Goal: Information Seeking & Learning: Understand process/instructions

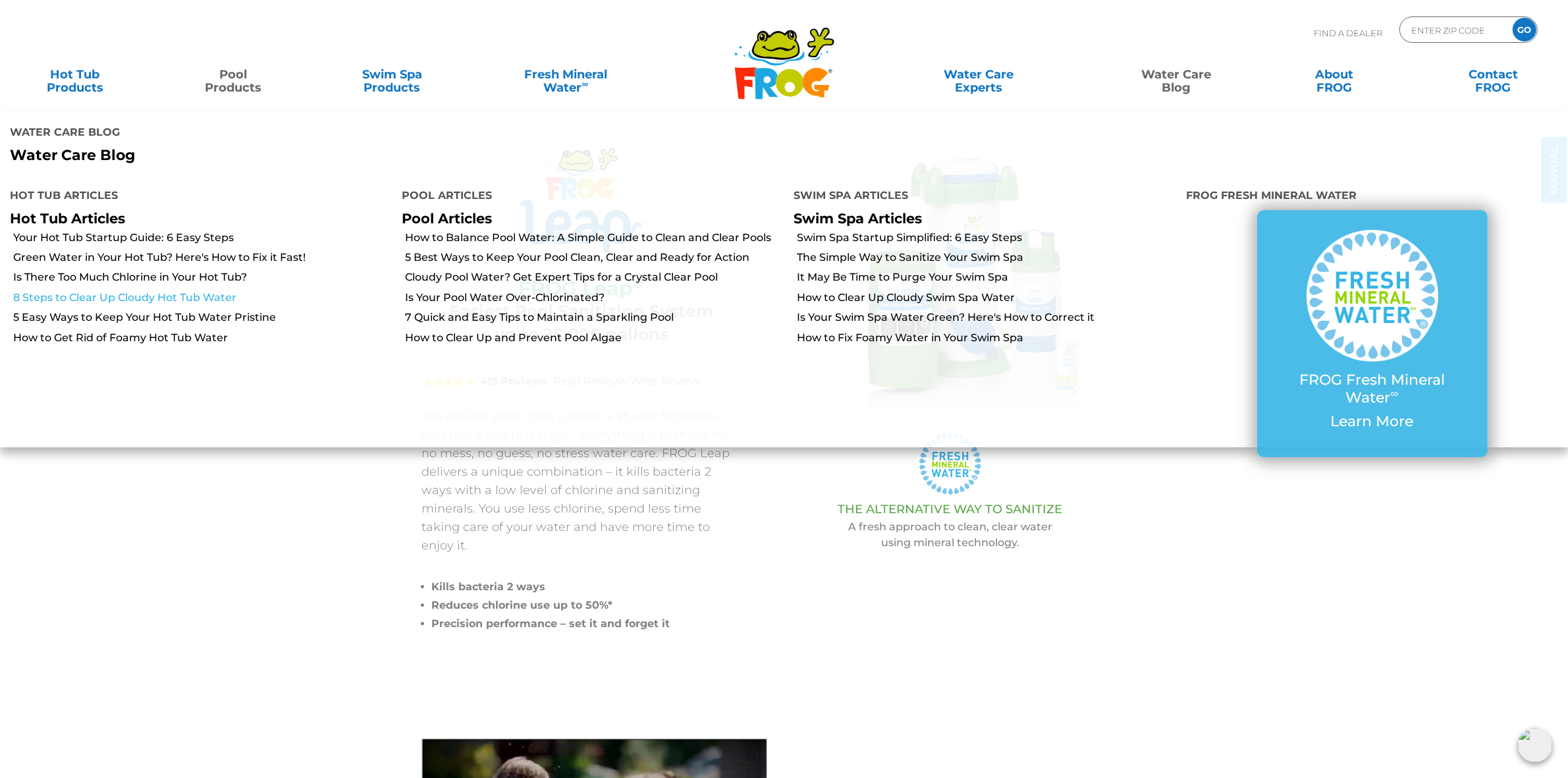
click at [136, 294] on link "8 Steps to Clear Up Cloudy Hot Tub Water" at bounding box center [202, 297] width 378 height 15
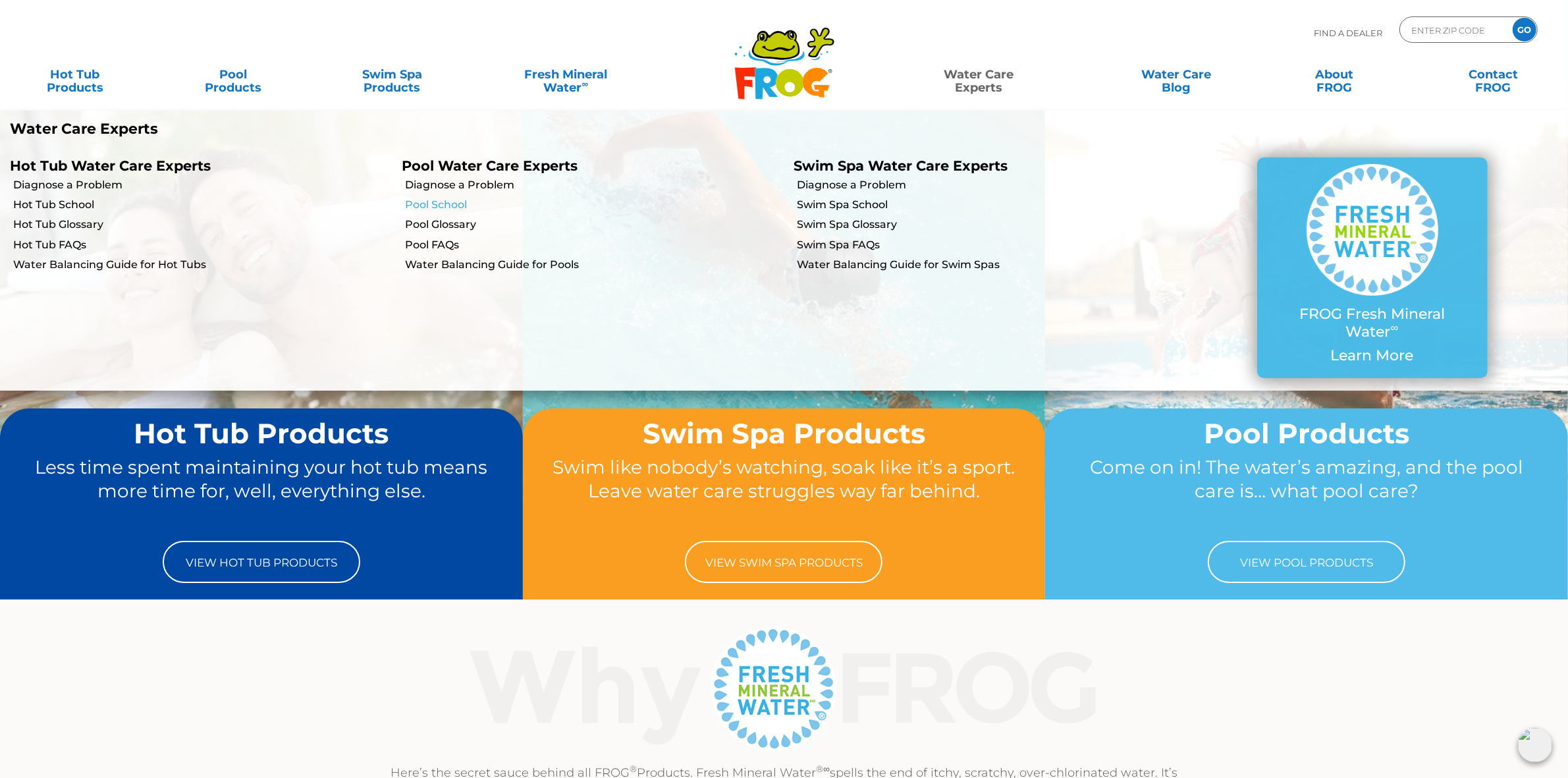
click at [428, 208] on link "Pool School" at bounding box center [594, 205] width 378 height 15
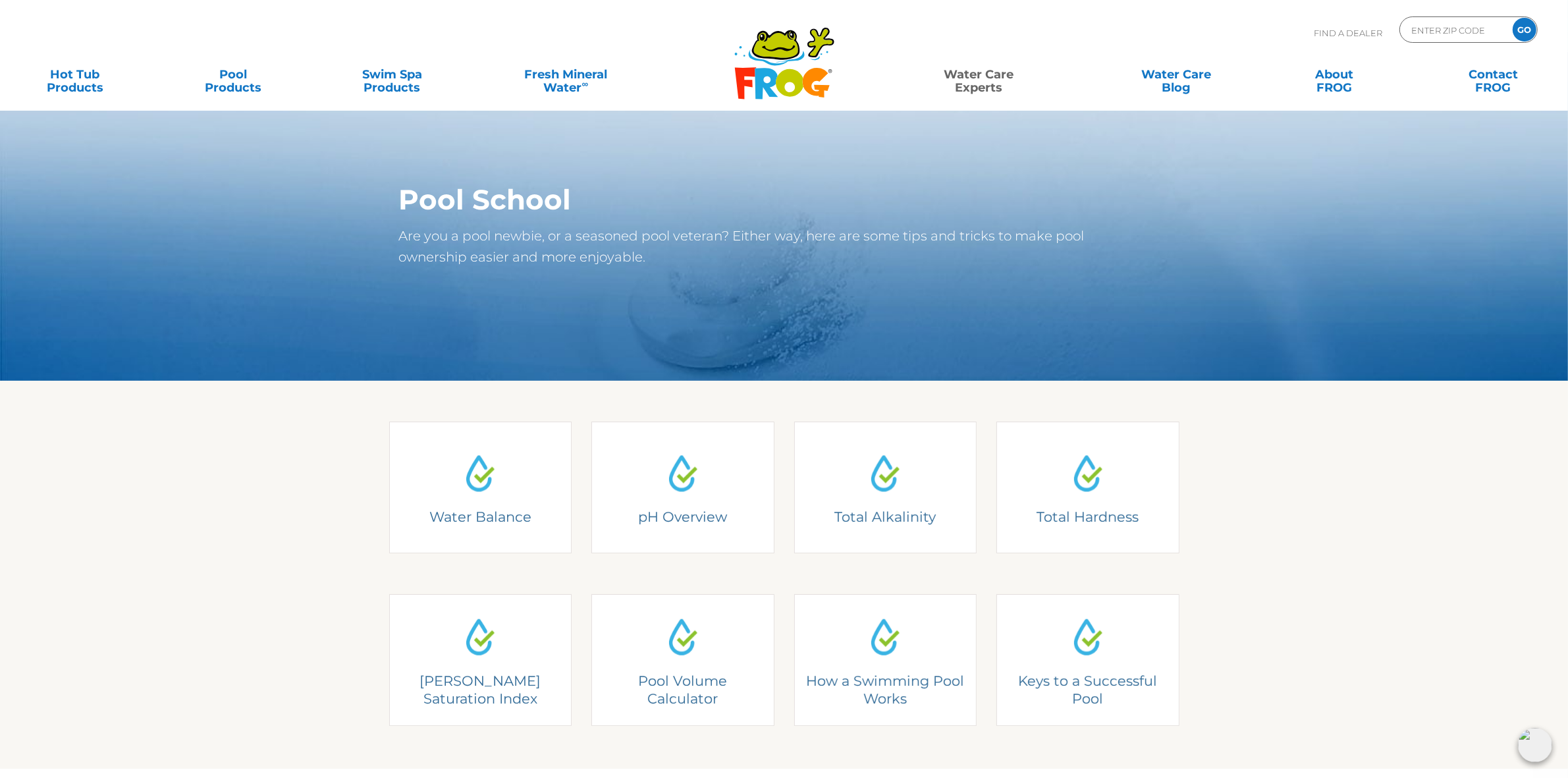
scroll to position [82, 0]
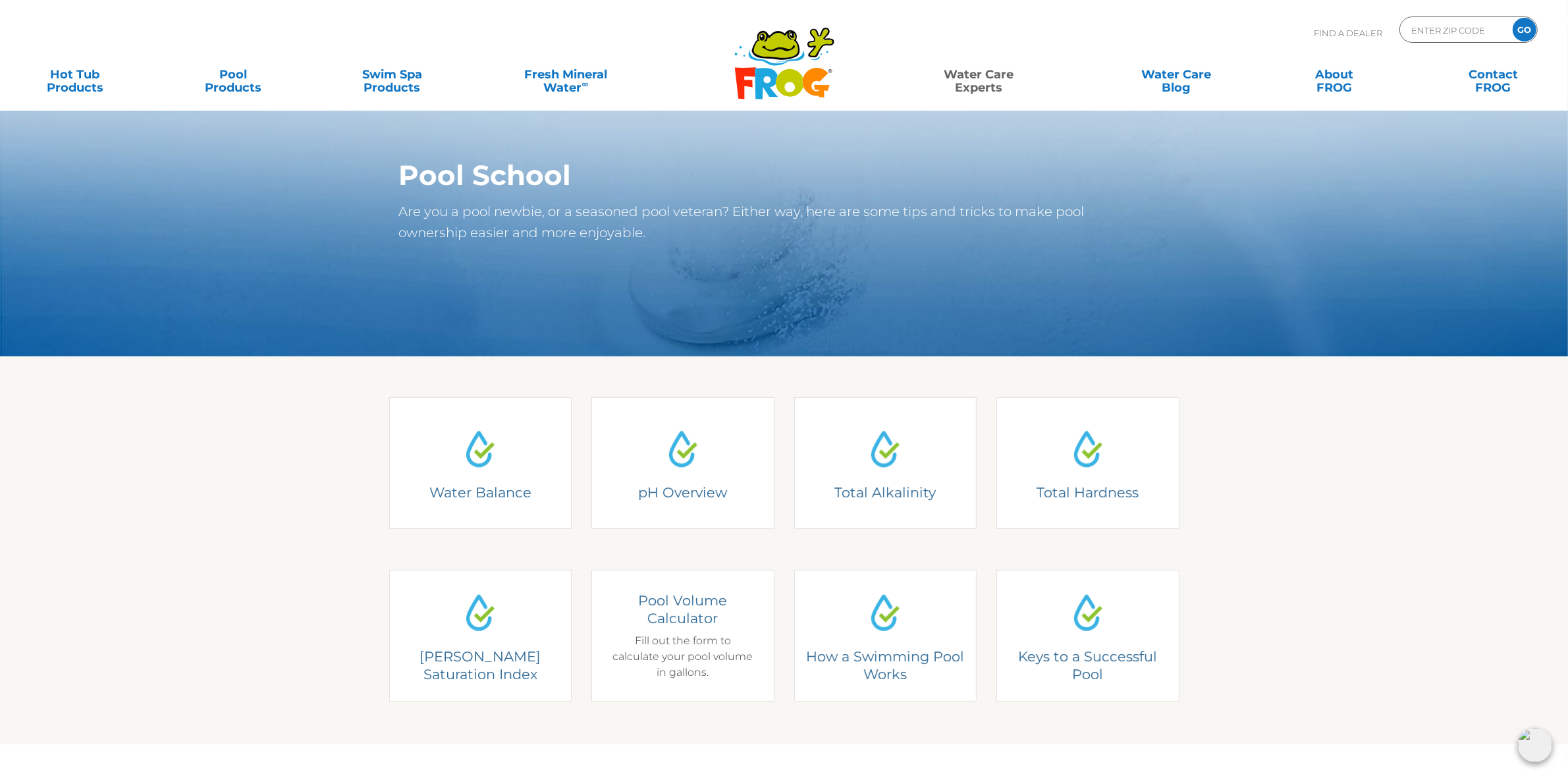
click at [690, 637] on div "Pool Volume Calculator Fill out the form to calculate your pool volume in gallo…" at bounding box center [682, 635] width 145 height 89
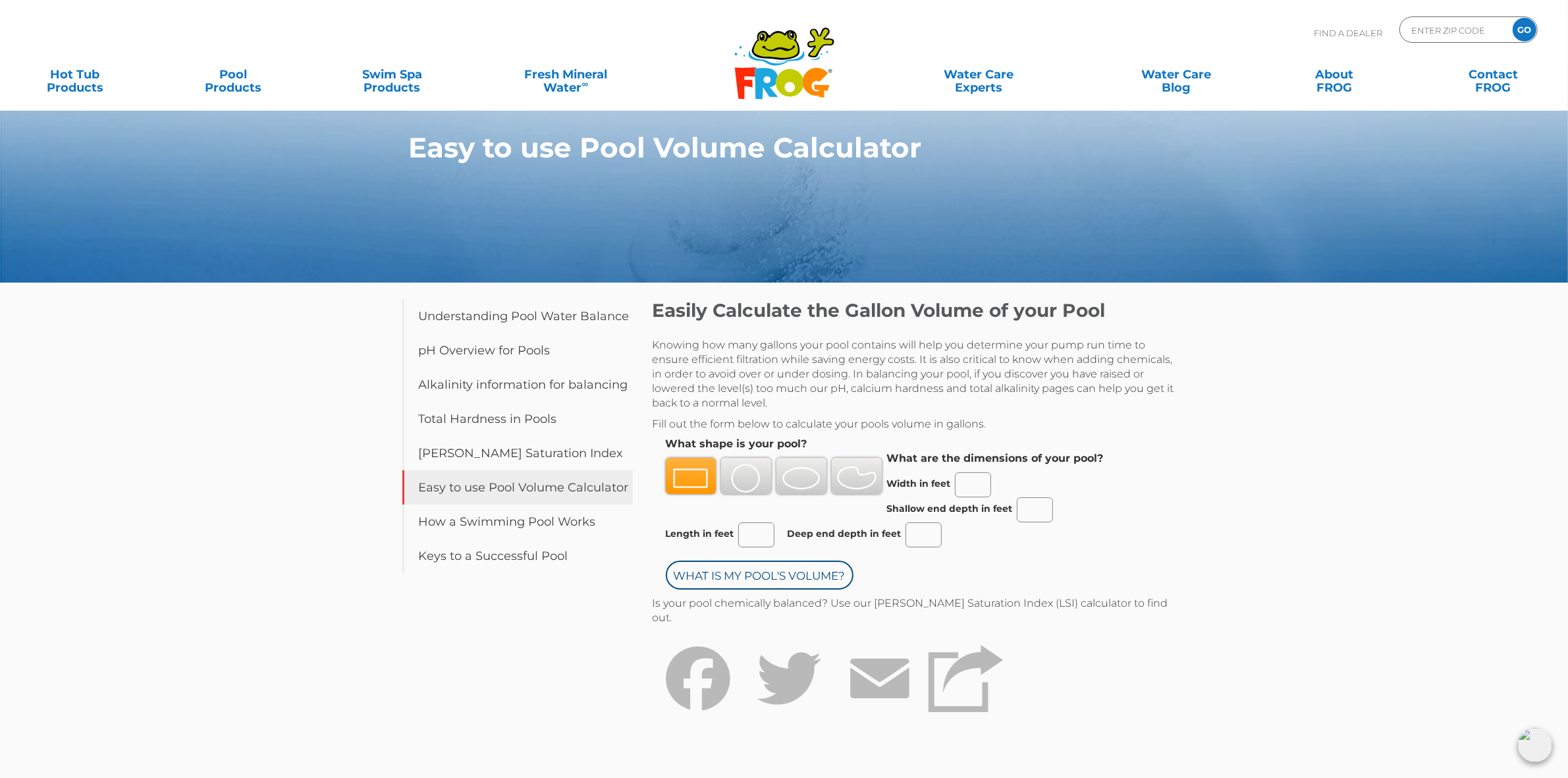
click at [743, 468] on img at bounding box center [746, 478] width 40 height 29
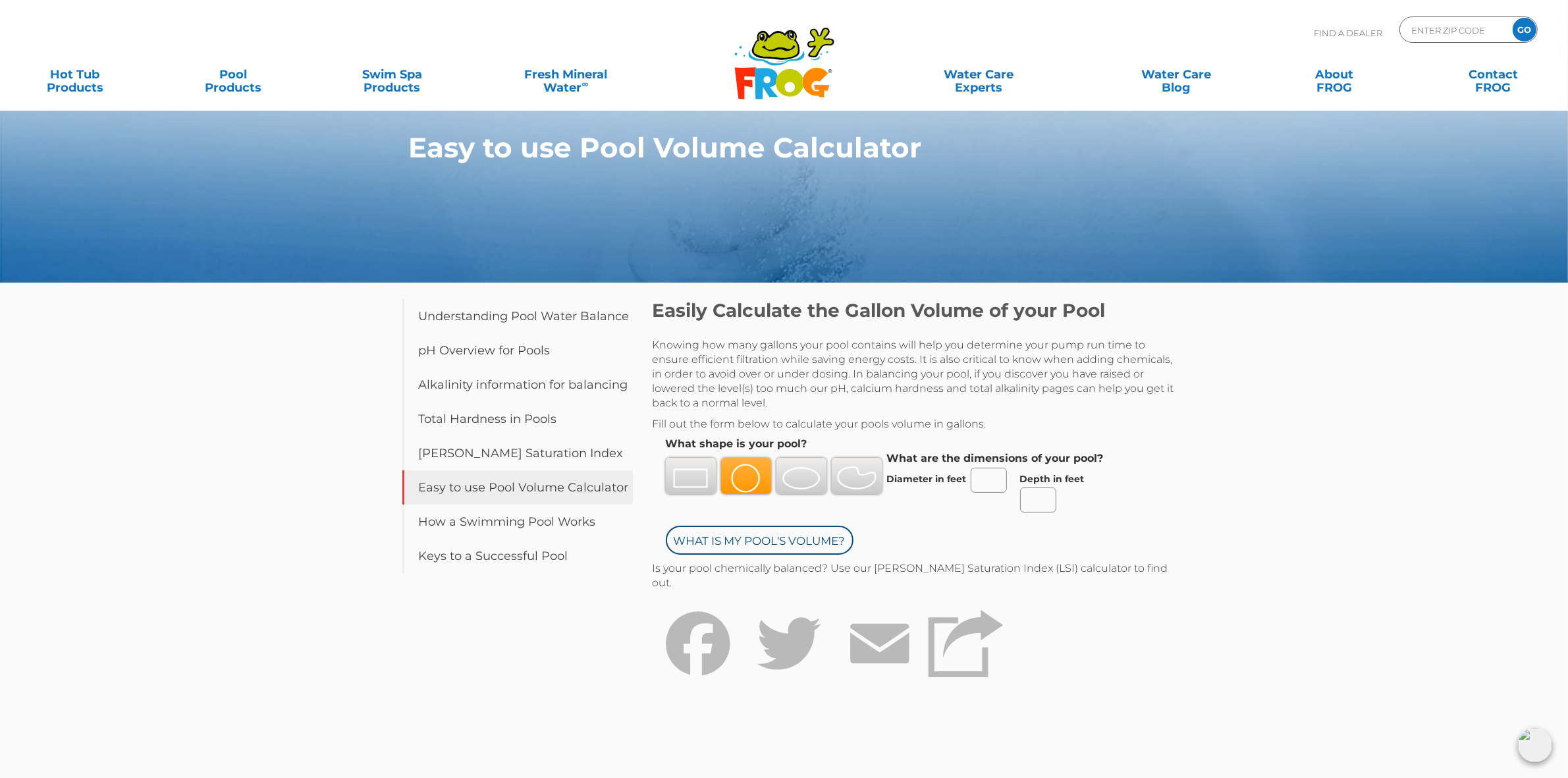
drag, startPoint x: 961, startPoint y: 480, endPoint x: 973, endPoint y: 481, distance: 12.0
click at [962, 480] on label "Diameter in feet" at bounding box center [927, 478] width 80 height 10
click at [970, 480] on input "Diameter in feet" at bounding box center [988, 480] width 36 height 25
type input "18"
click at [1291, 521] on div "Easy to use Pool Volume Calculator Table of Contents Understanding Pool Water B…" at bounding box center [784, 417] width 1568 height 835
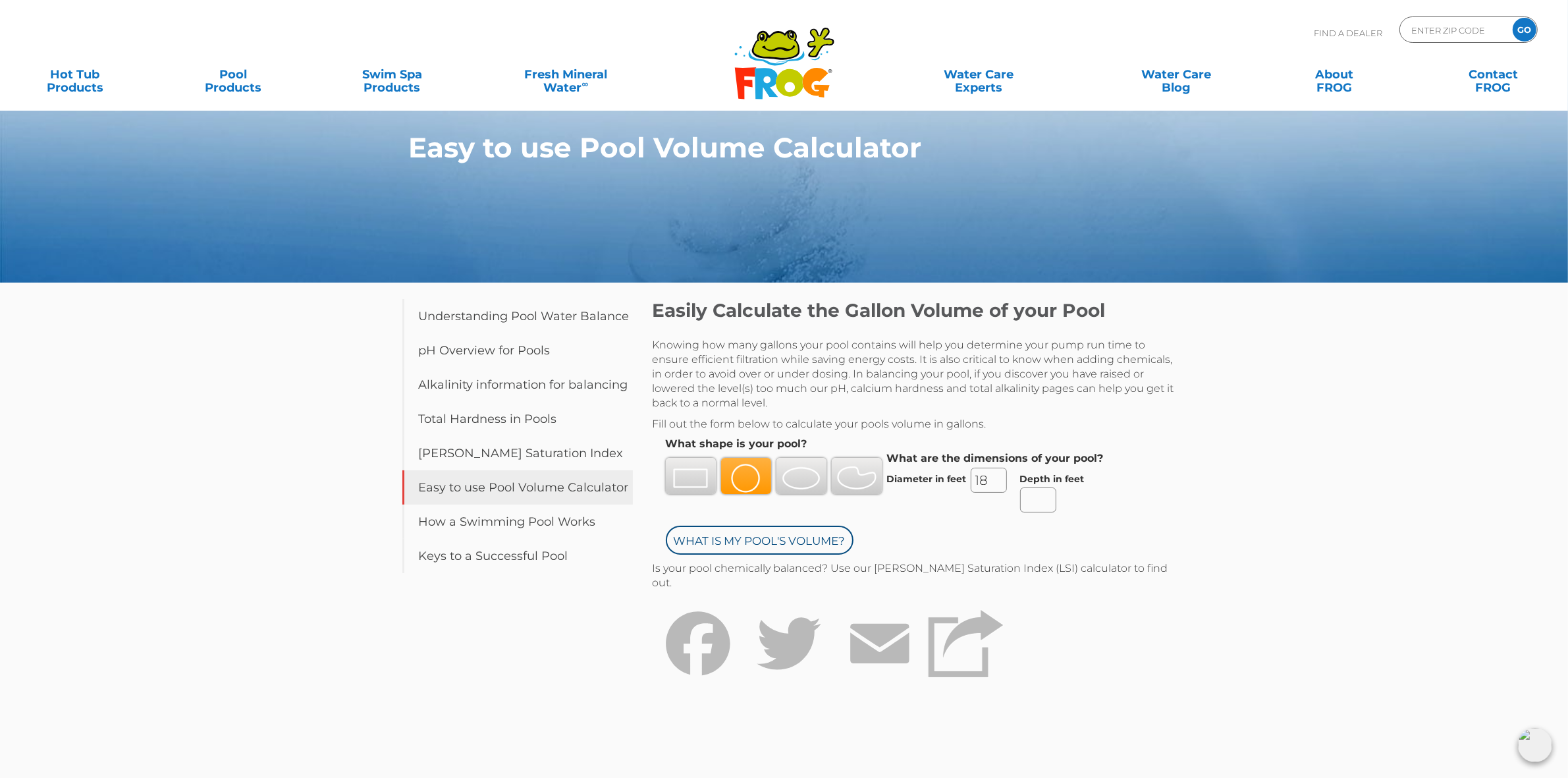
click at [1027, 508] on input "Depth in feet" at bounding box center [1038, 499] width 36 height 25
type input "4.33"
click at [817, 541] on input "What is my Pool's Volume?" at bounding box center [760, 540] width 188 height 29
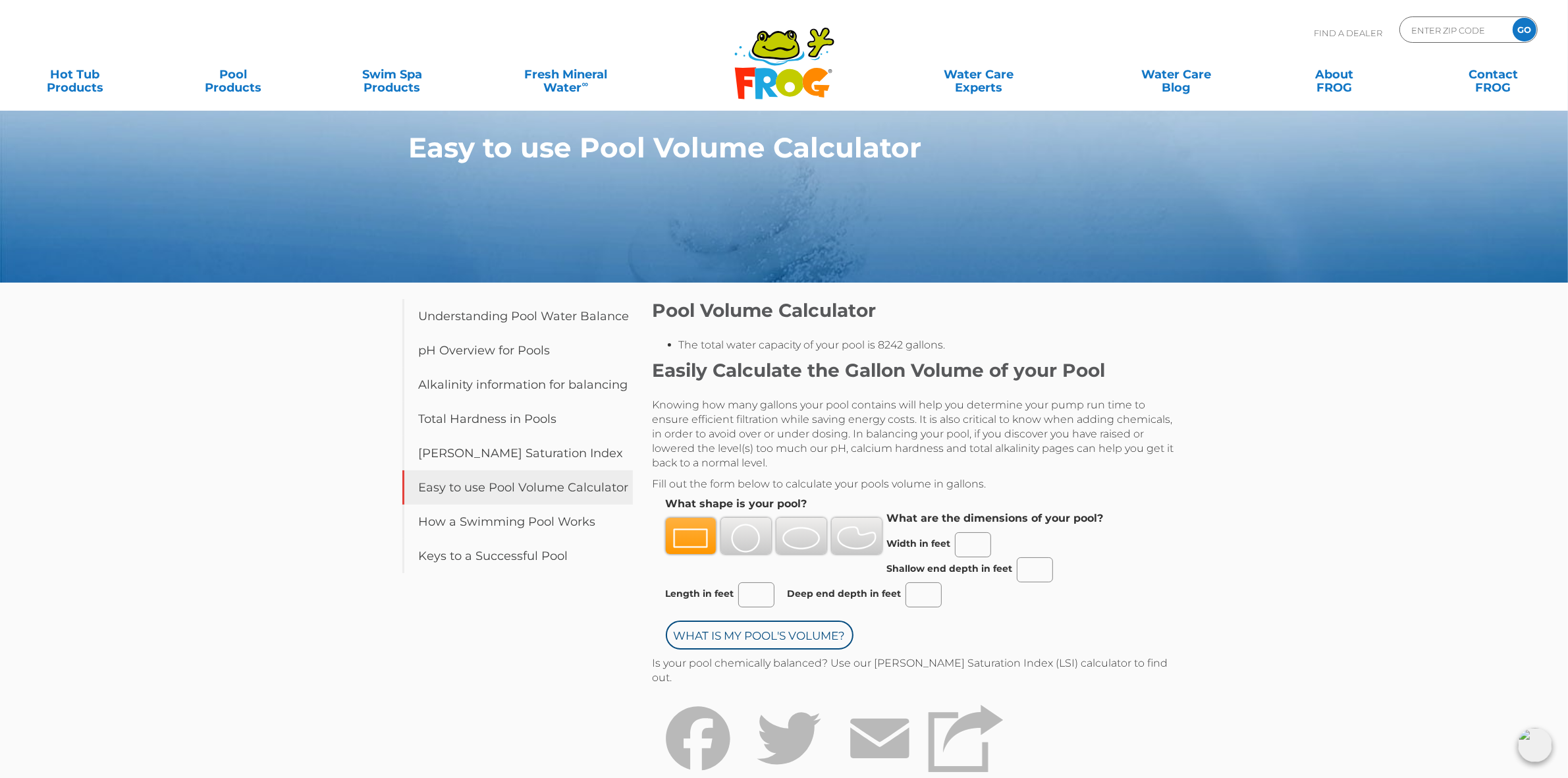
click at [1382, 394] on div "Easy to use Pool Volume Calculator Table of Contents Understanding Pool Water B…" at bounding box center [784, 465] width 1568 height 930
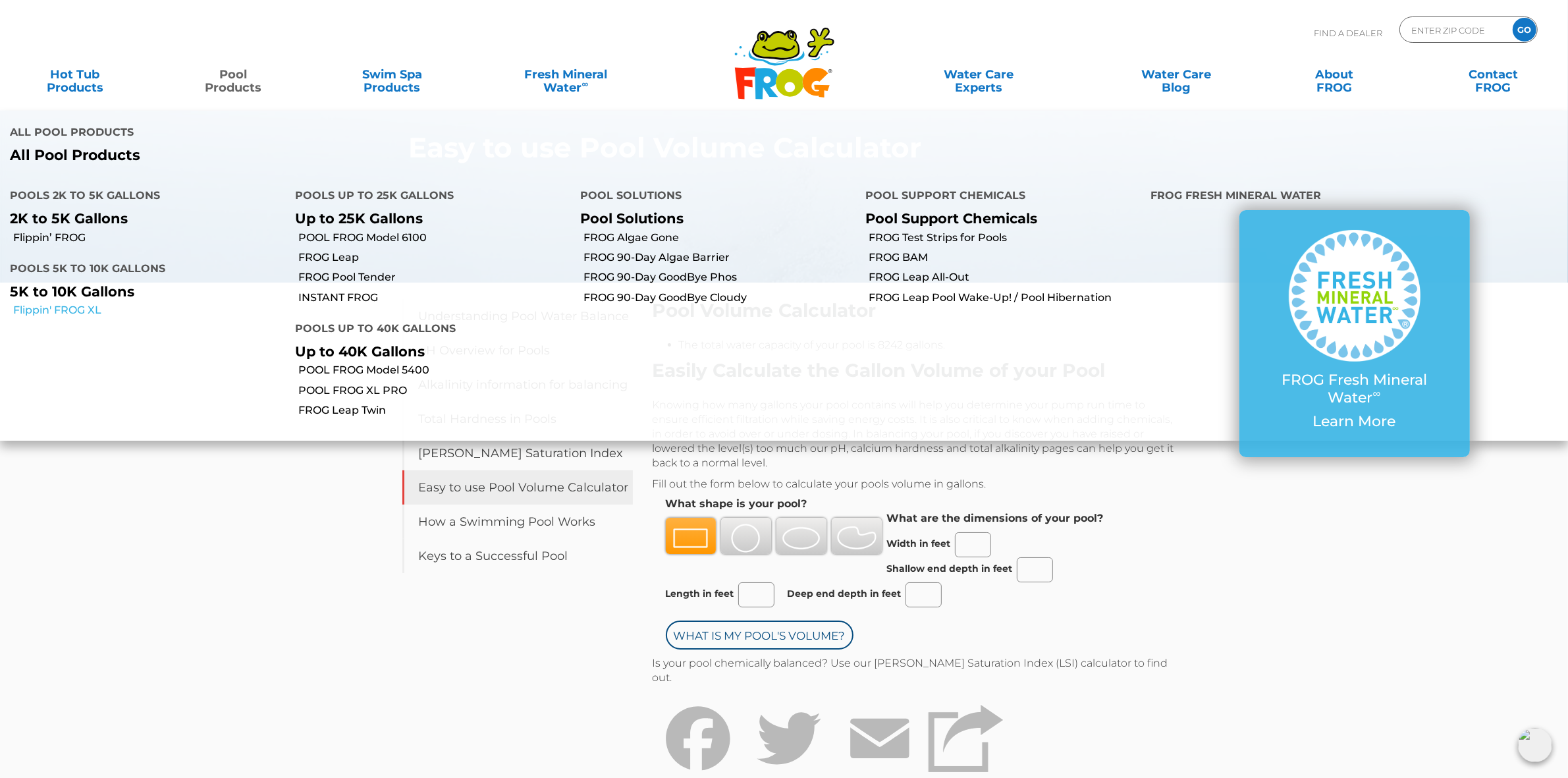
click at [82, 308] on link "Flippin' FROG XL" at bounding box center [148, 310] width 272 height 15
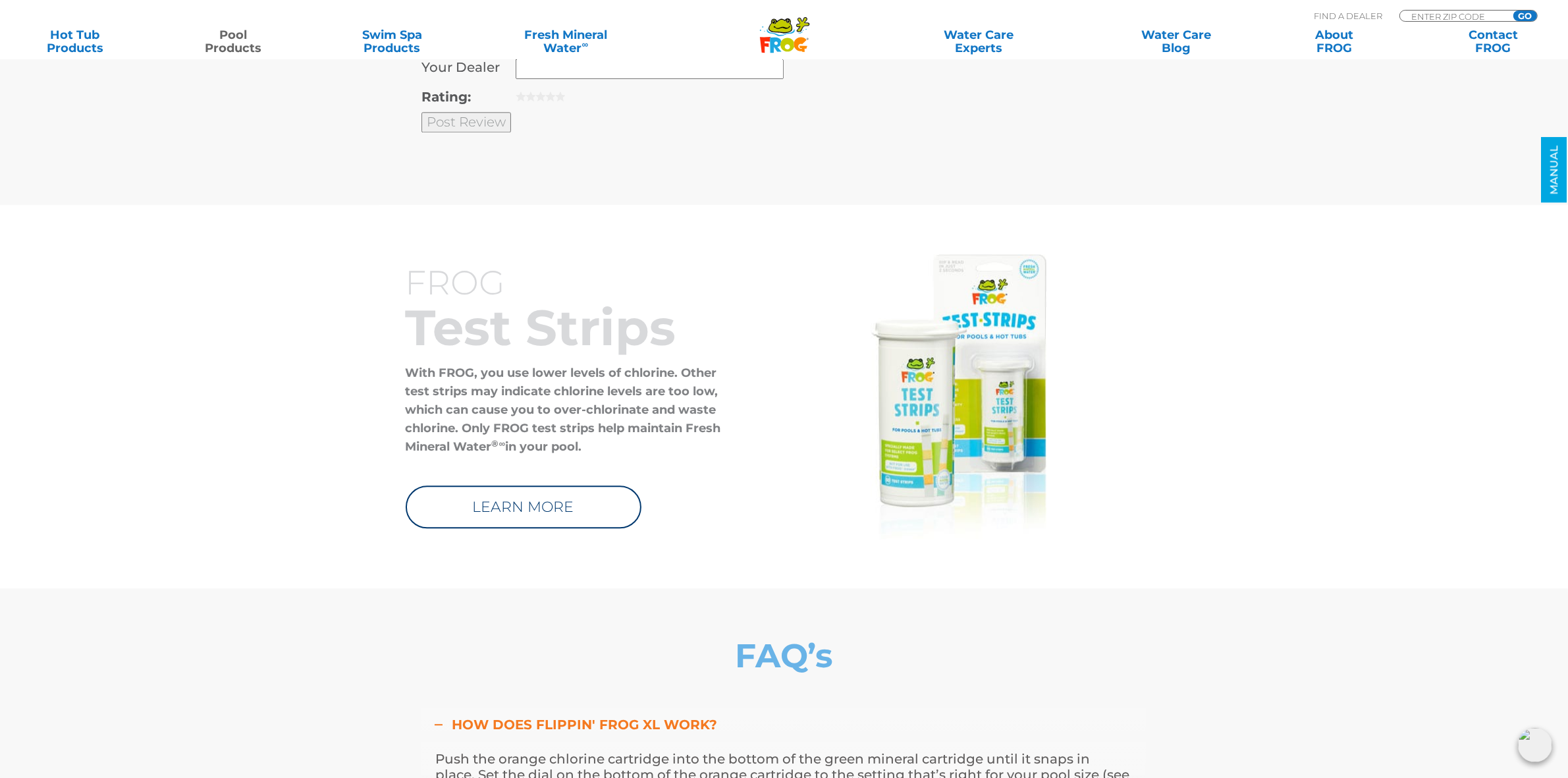
scroll to position [4446, 0]
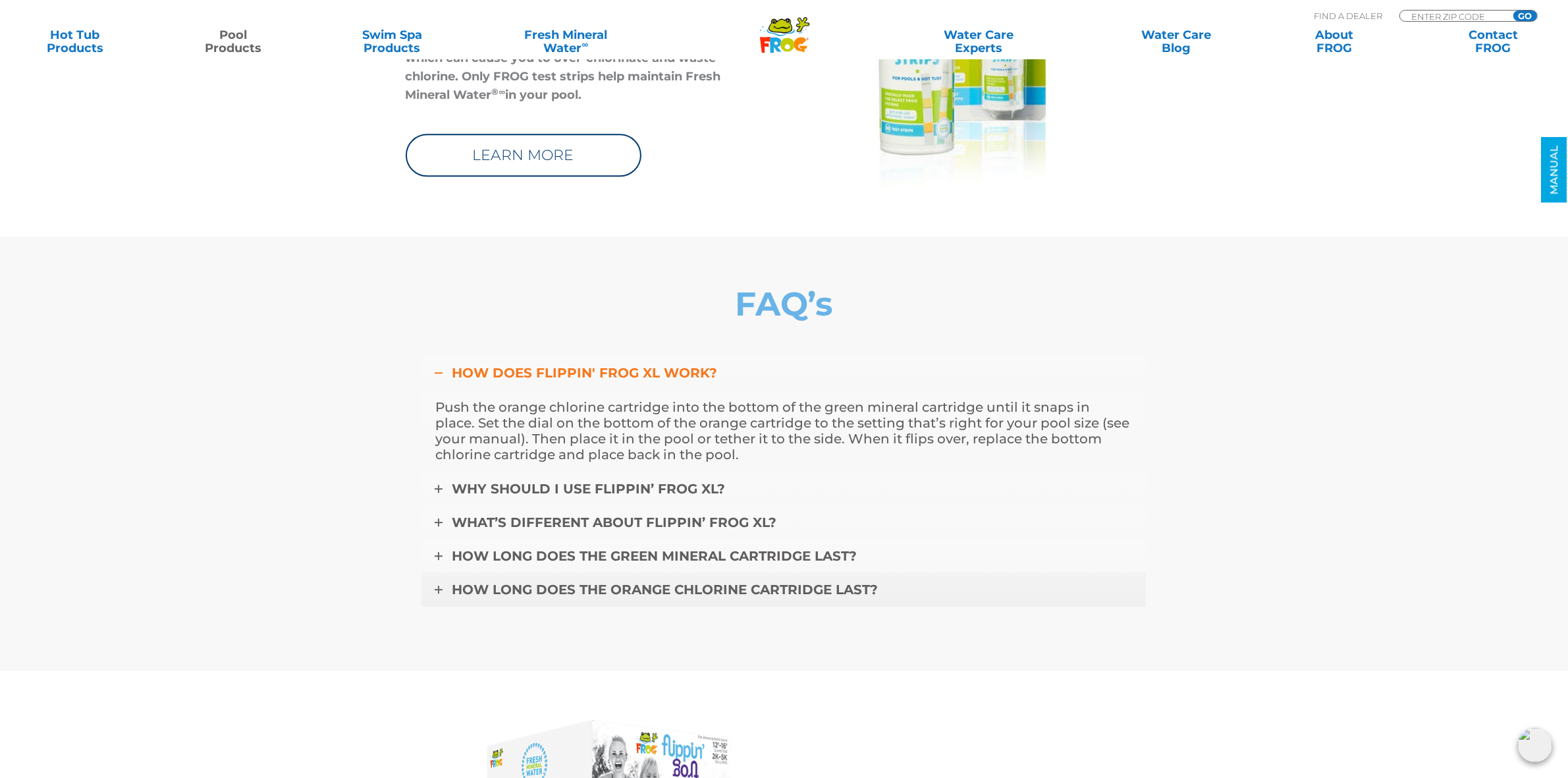
click at [766, 582] on span "How long does the orange chlorine cartridge last?" at bounding box center [665, 589] width 426 height 16
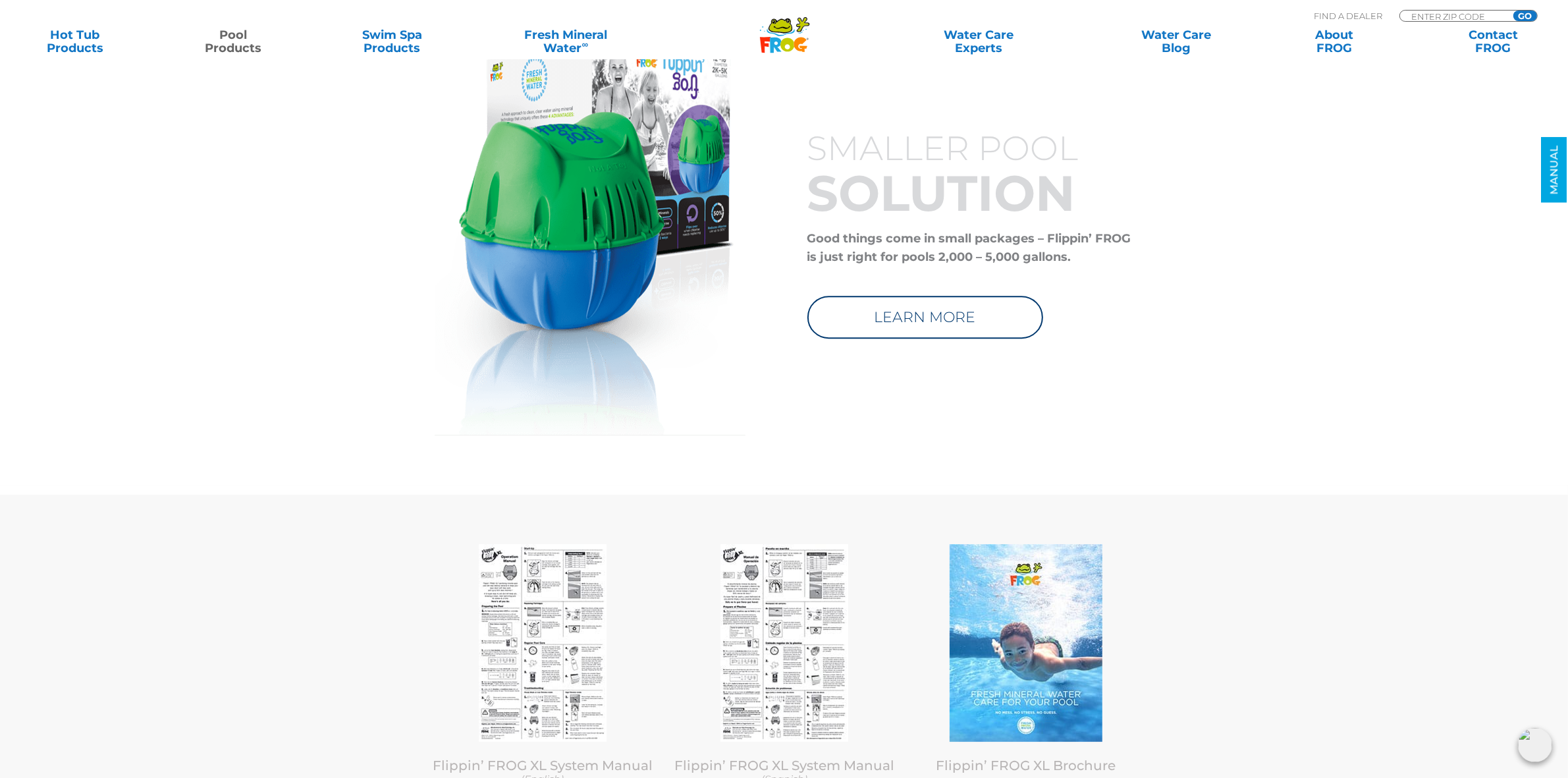
scroll to position [5434, 0]
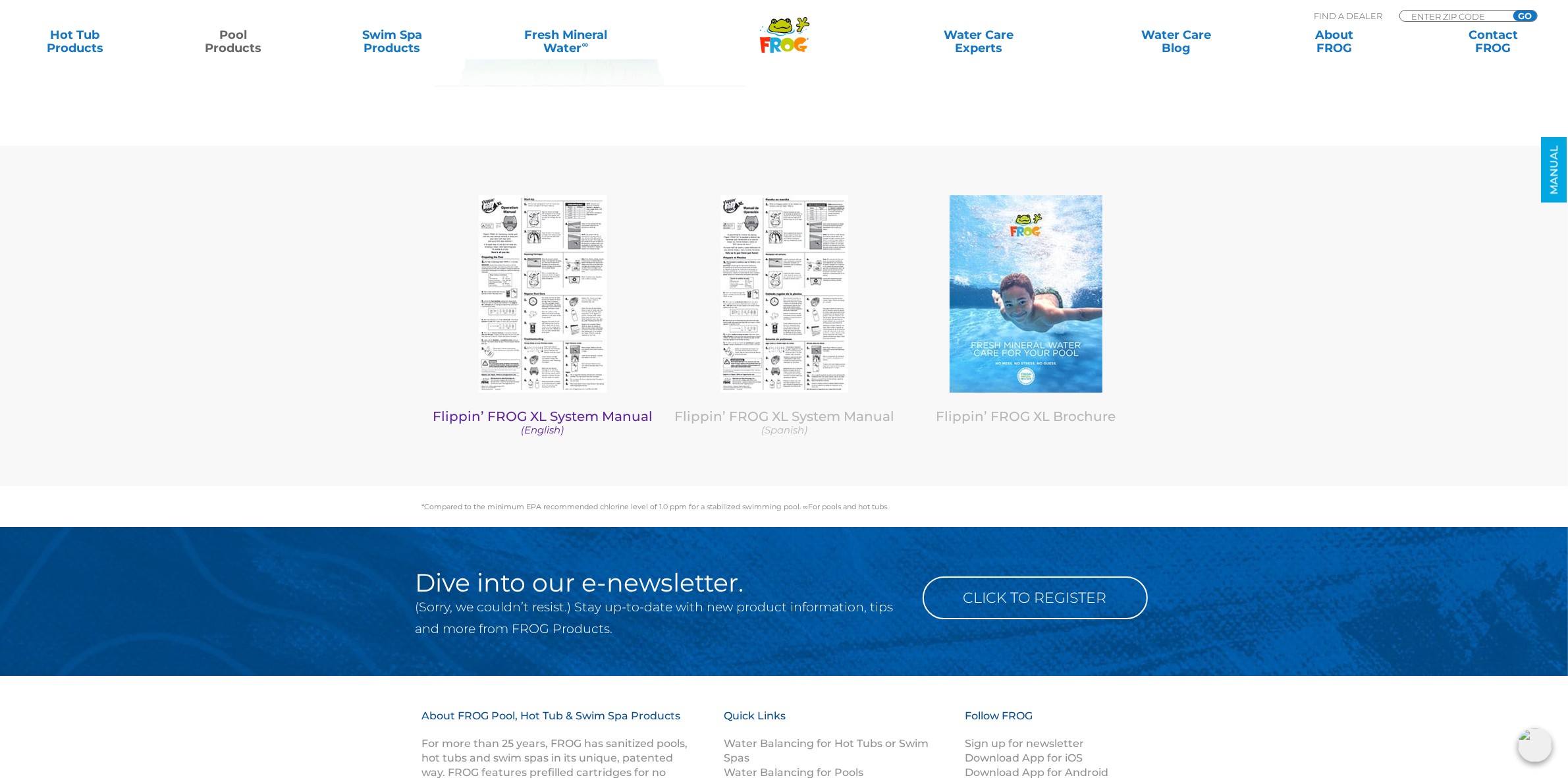
click at [534, 285] on img at bounding box center [542, 294] width 128 height 198
click at [1369, 233] on section "Flippin’ FROG XL System Manual (English) Flippin’ FROG XL System Manual (Spanis…" at bounding box center [784, 310] width 1568 height 351
